Goal: Transaction & Acquisition: Purchase product/service

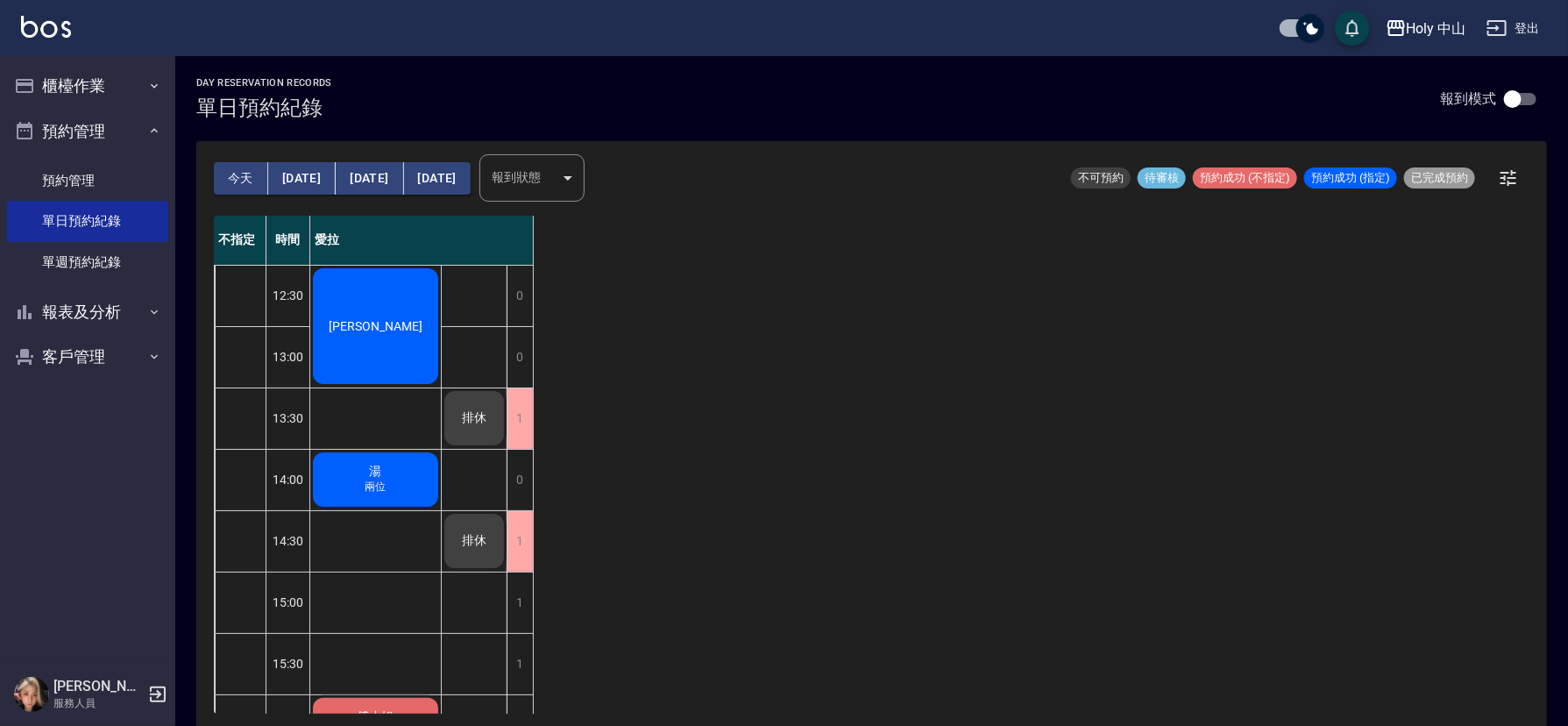
click at [239, 185] on button "今天" at bounding box center [241, 178] width 54 height 33
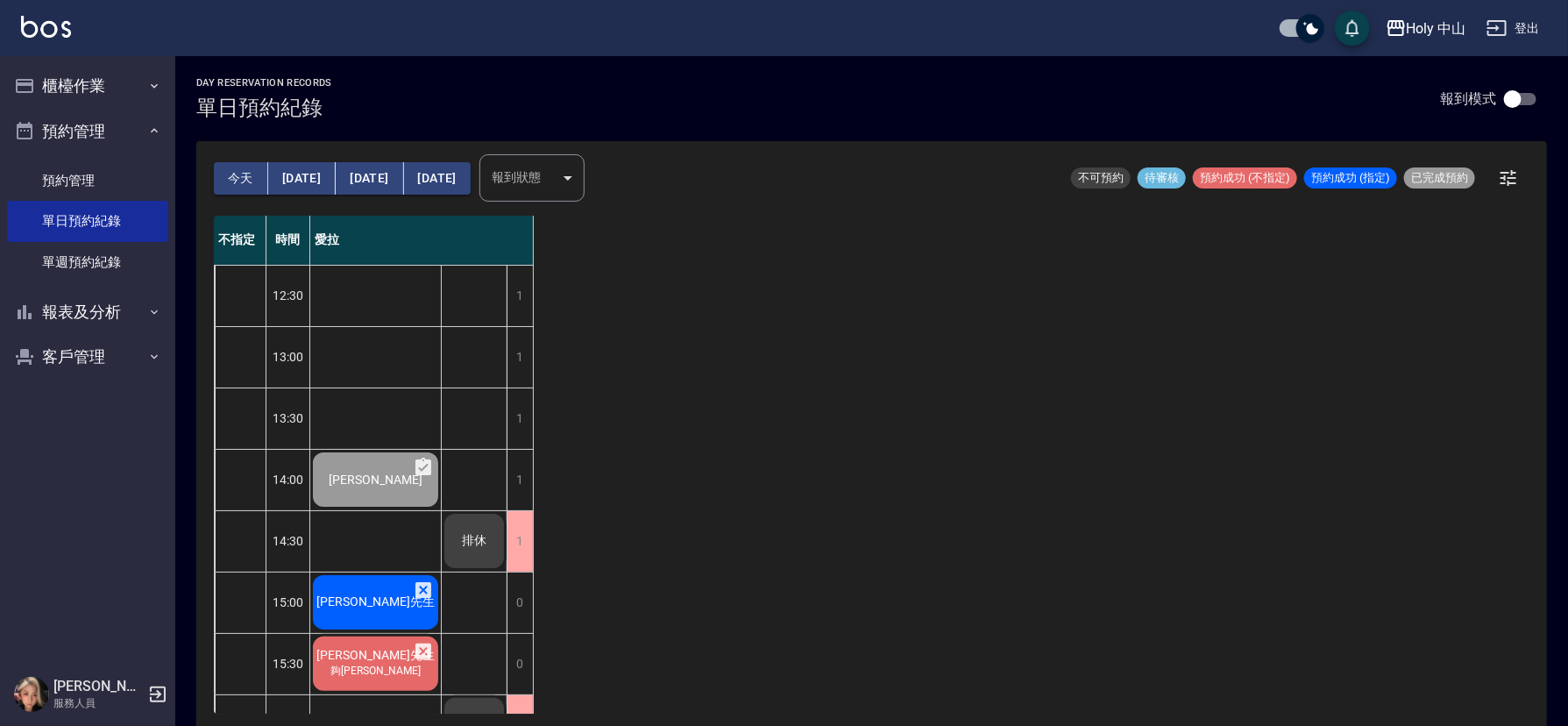
click at [370, 604] on span "[PERSON_NAME]先生" at bounding box center [375, 602] width 126 height 16
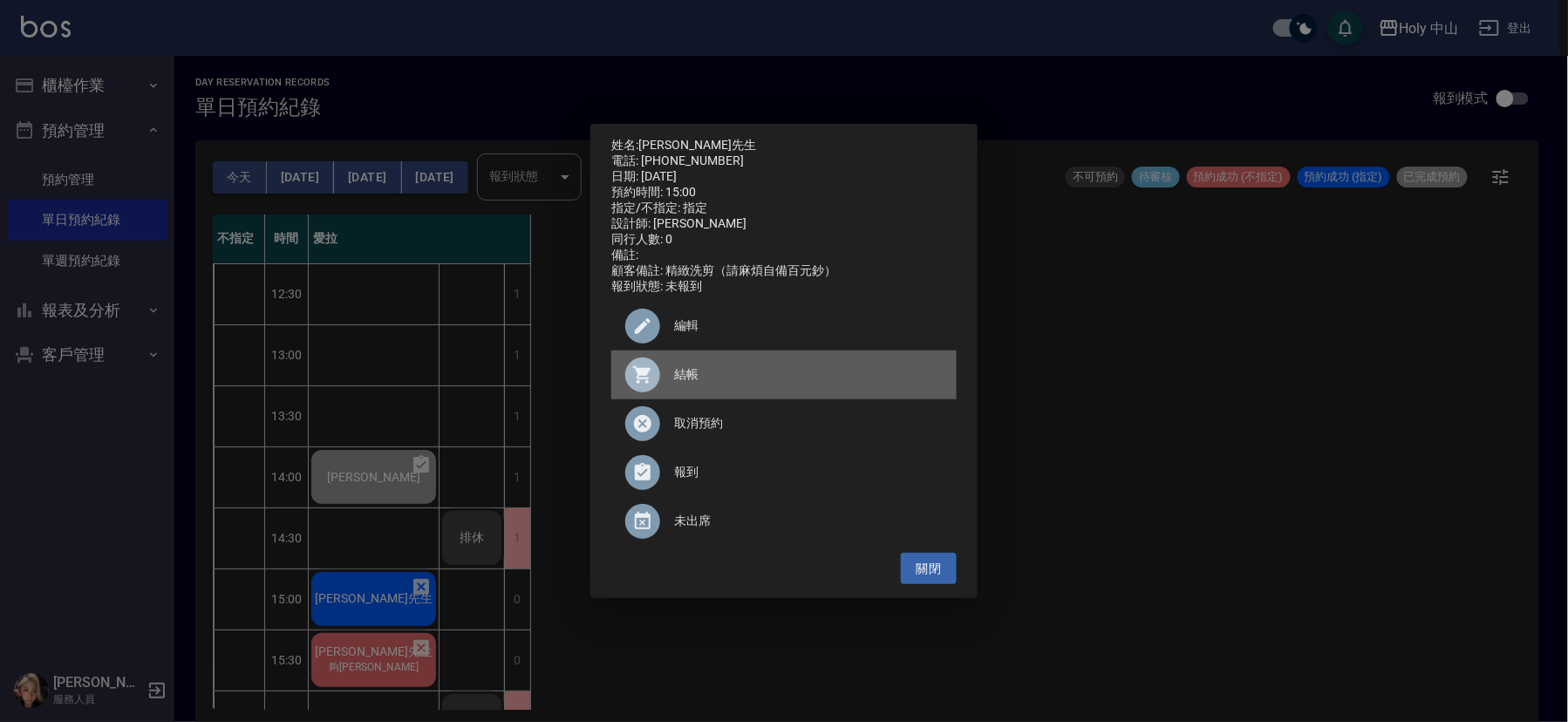
click at [692, 383] on span "結帳" at bounding box center [809, 374] width 269 height 19
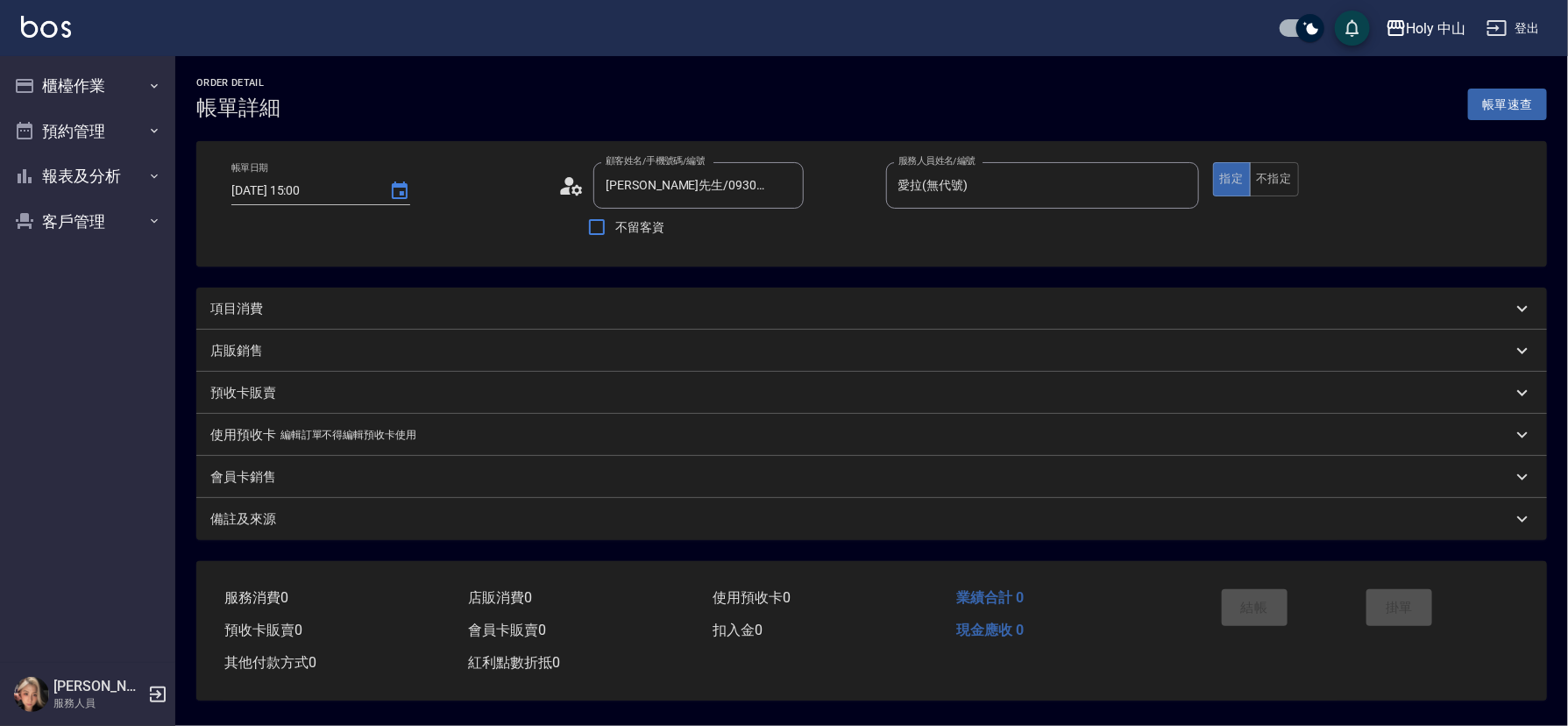
click at [348, 292] on div "項目消費" at bounding box center [871, 308] width 1350 height 42
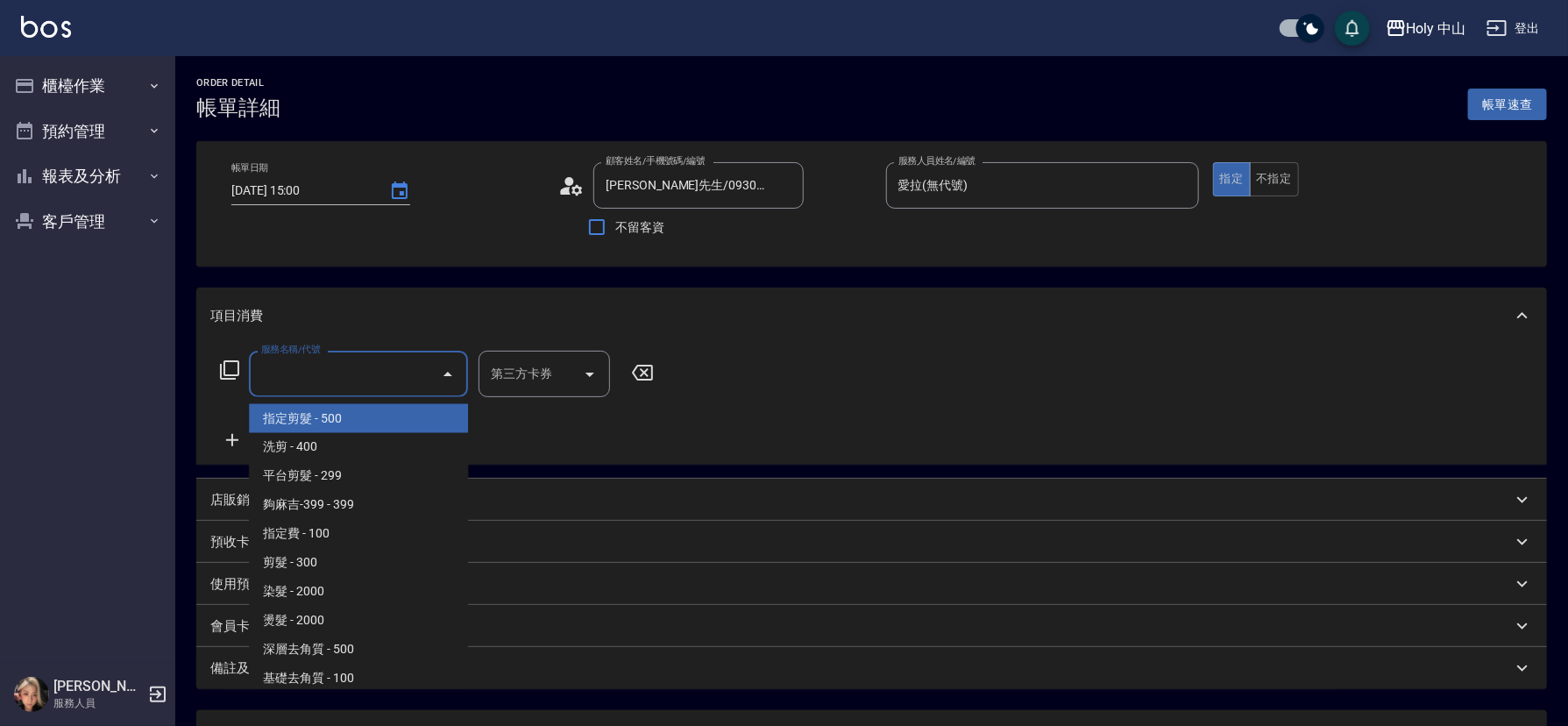
click at [334, 377] on input "服務名稱/代號" at bounding box center [346, 374] width 177 height 31
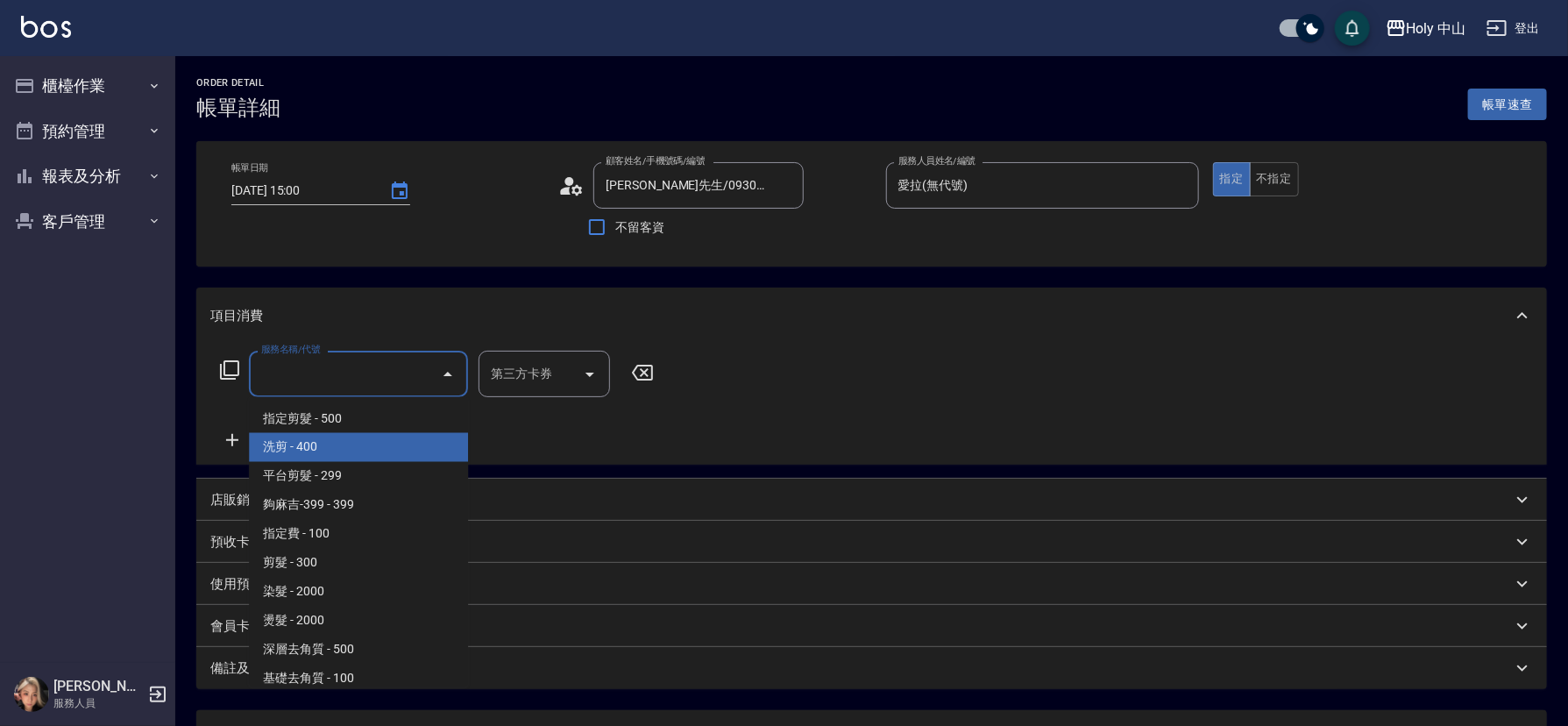
click at [327, 445] on span "洗剪 - 400" at bounding box center [358, 447] width 219 height 29
type input "洗剪(3)"
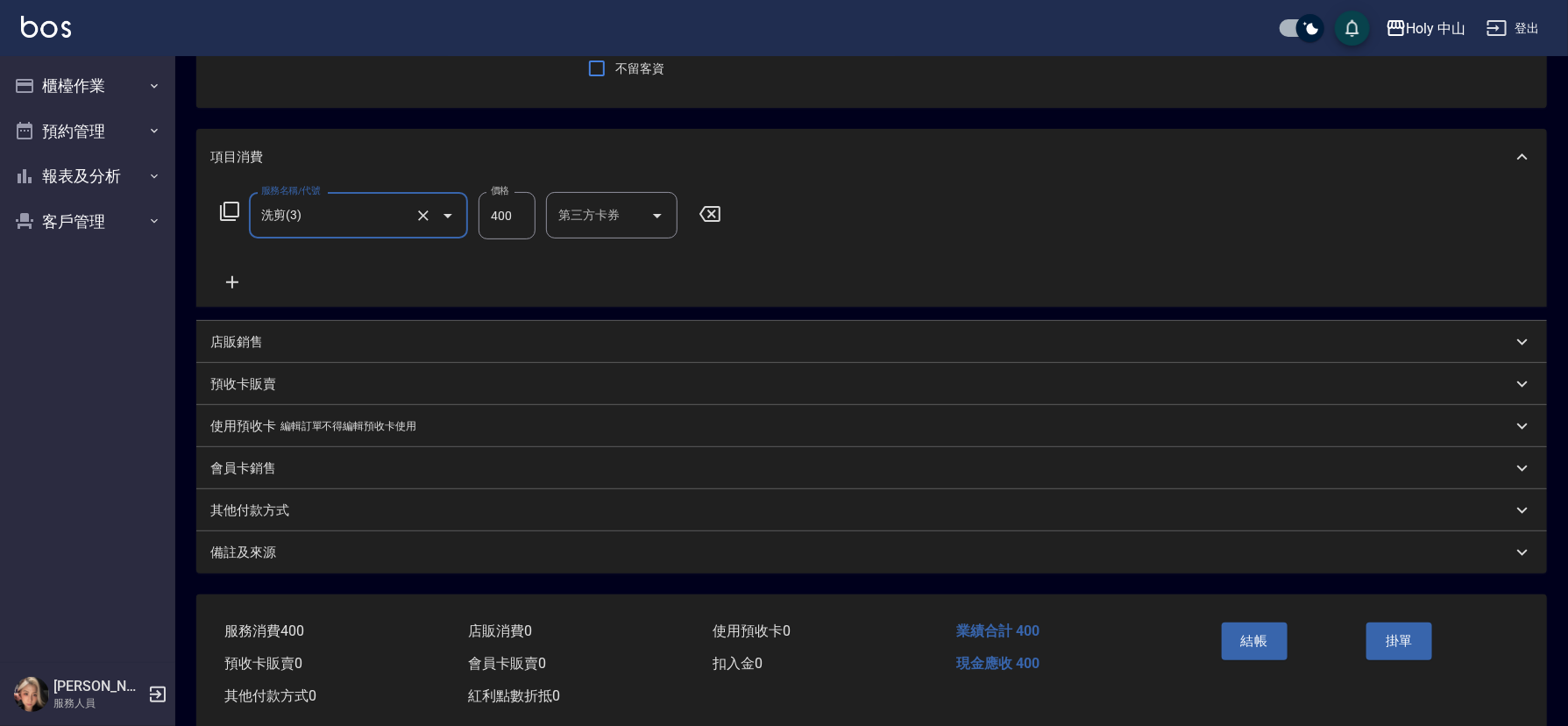
scroll to position [194, 0]
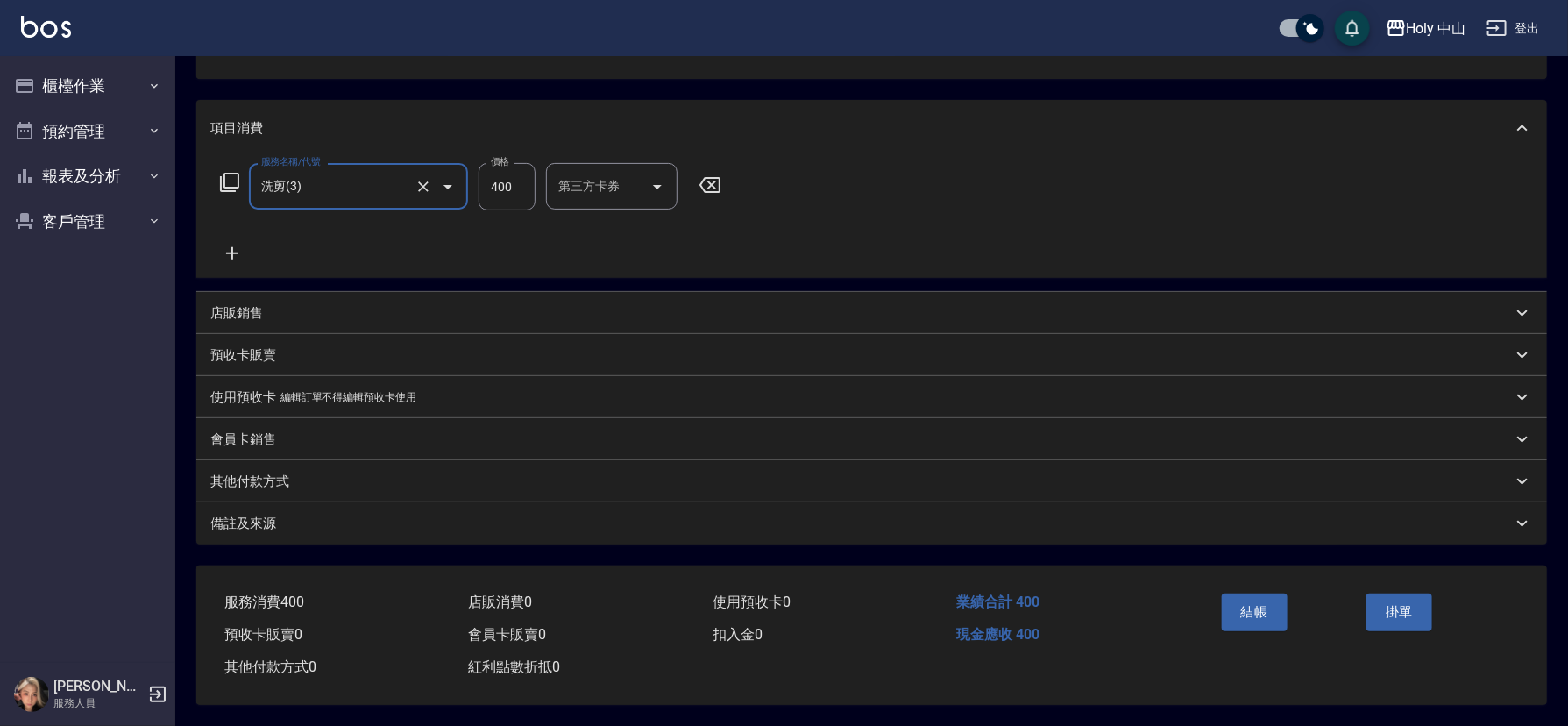
click at [509, 518] on div "備註及來源" at bounding box center [861, 524] width 1302 height 19
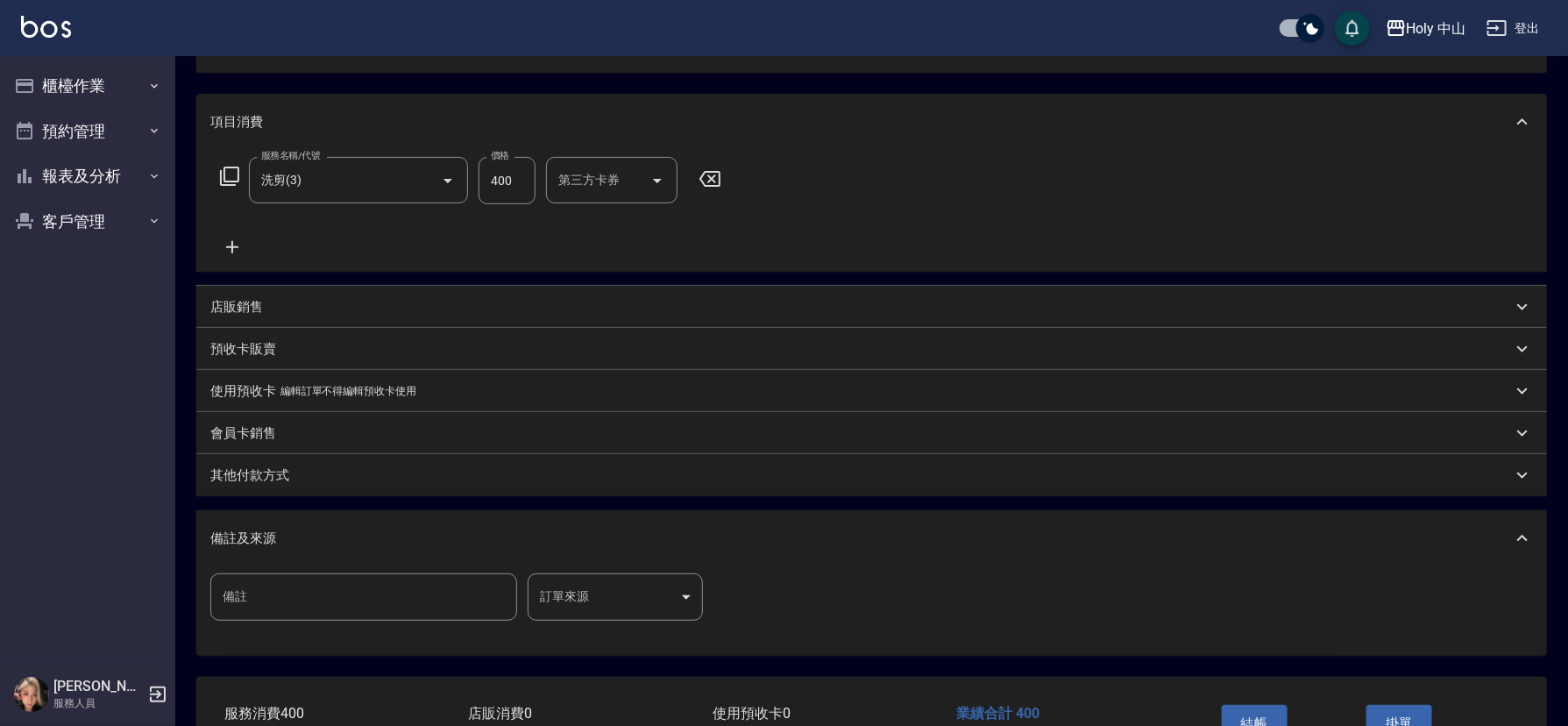
click at [597, 609] on body "Holy 中山 登出 櫃檯作業 打帳單 帳單列表 營業儀表板 現場電腦打卡 預約管理 預約管理 單日預約紀錄 單週預約紀錄 報表及分析 報表目錄 店家日報表 …" at bounding box center [784, 322] width 1568 height 1031
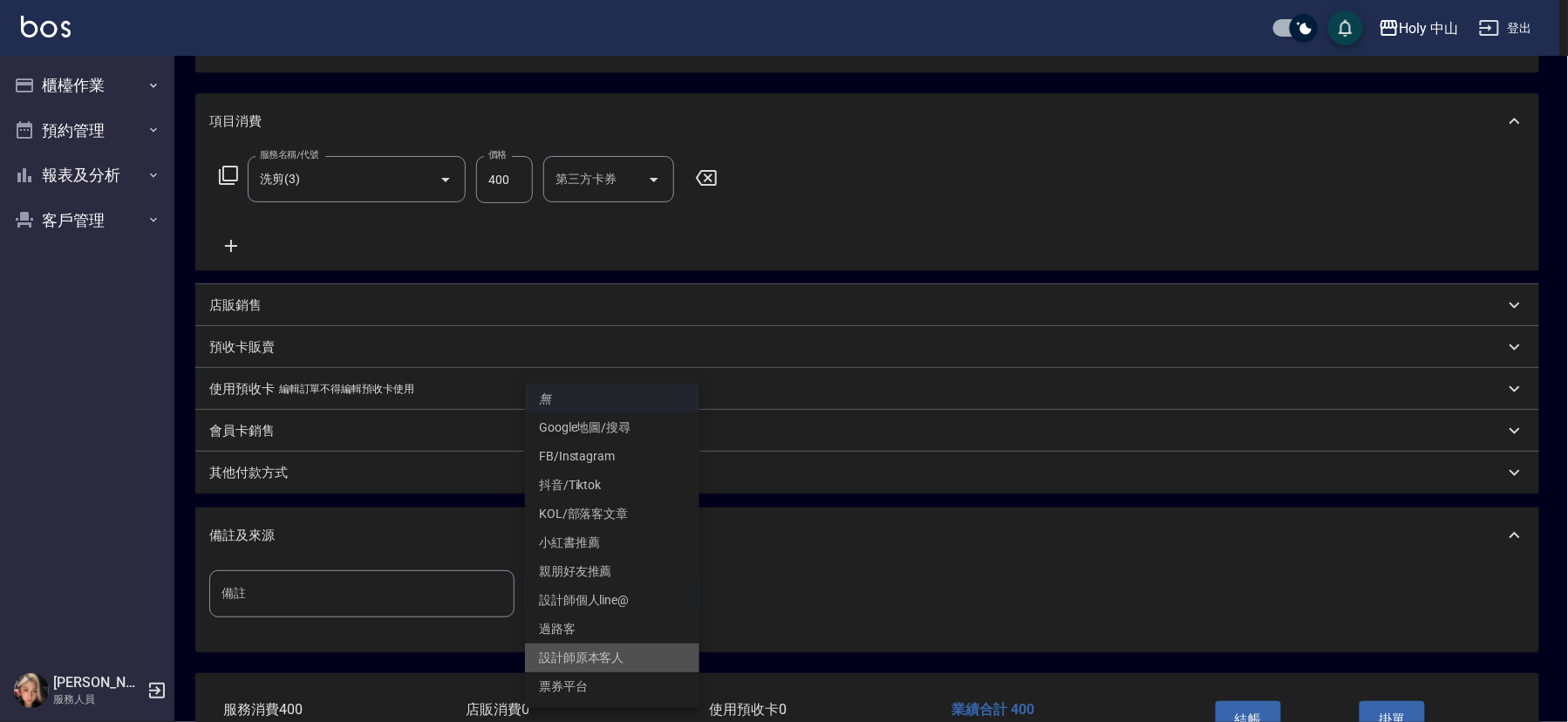
click at [610, 653] on li "設計師原本客人" at bounding box center [612, 657] width 174 height 29
type input "設計師原本客人"
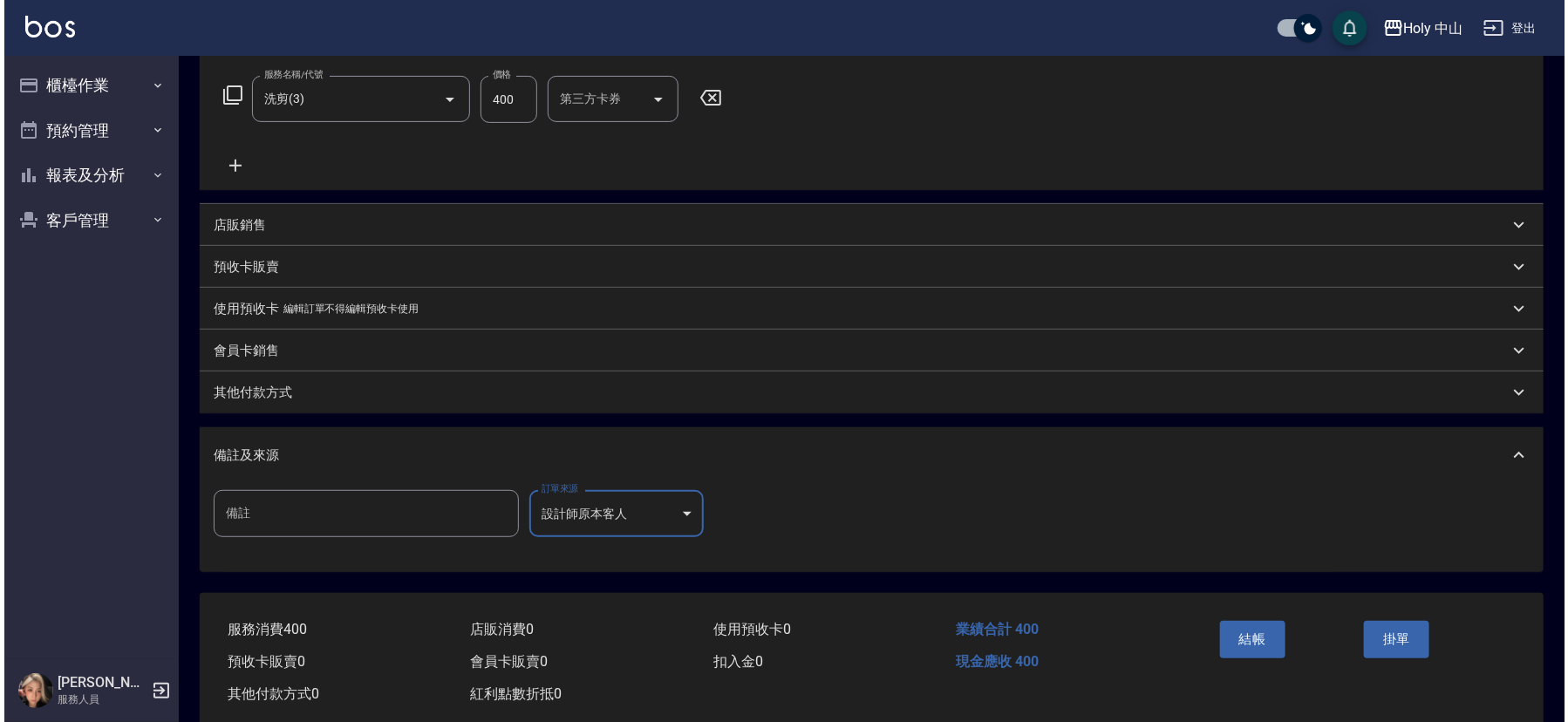
scroll to position [310, 0]
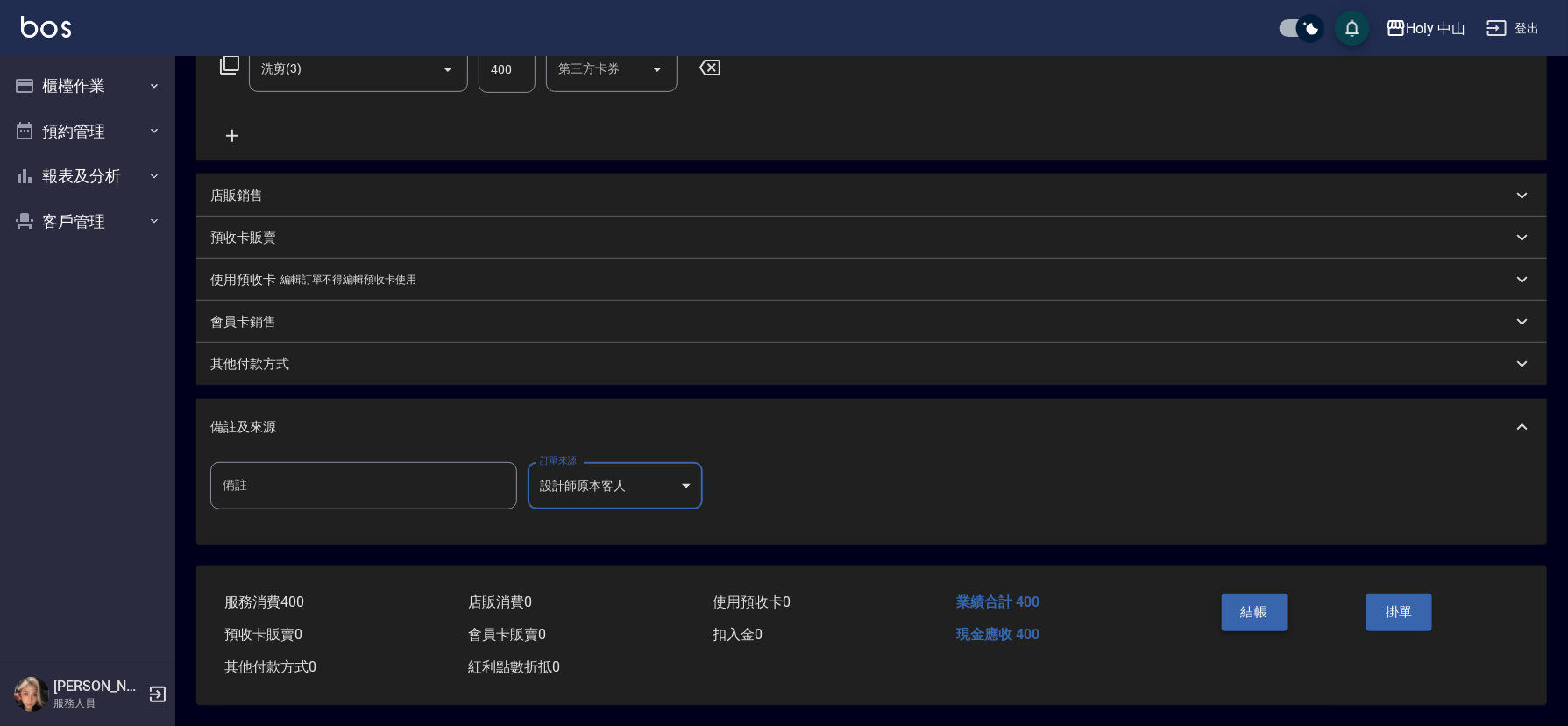
click at [1244, 611] on button "結帳" at bounding box center [1254, 612] width 66 height 37
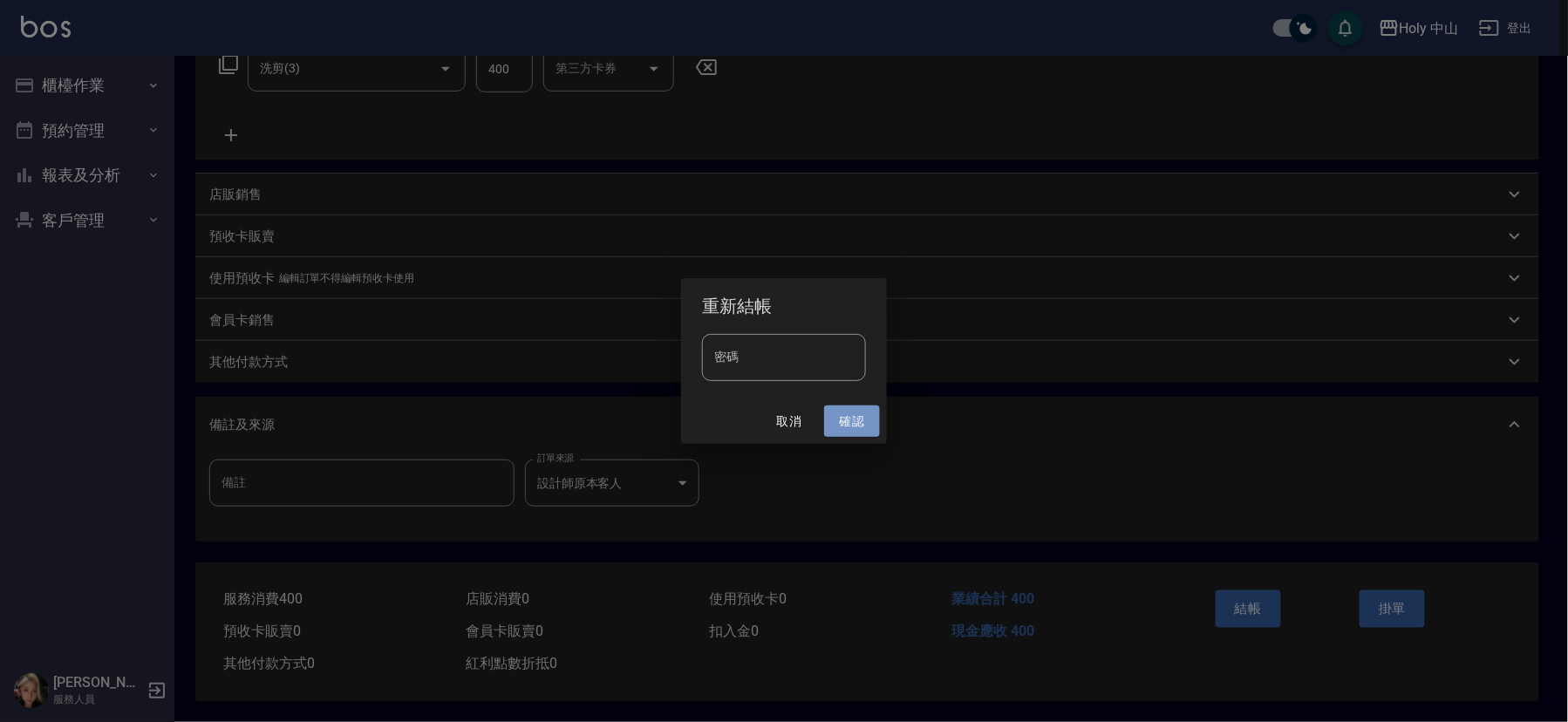
click at [850, 412] on button "確認" at bounding box center [852, 421] width 56 height 32
